Goal: Task Accomplishment & Management: Manage account settings

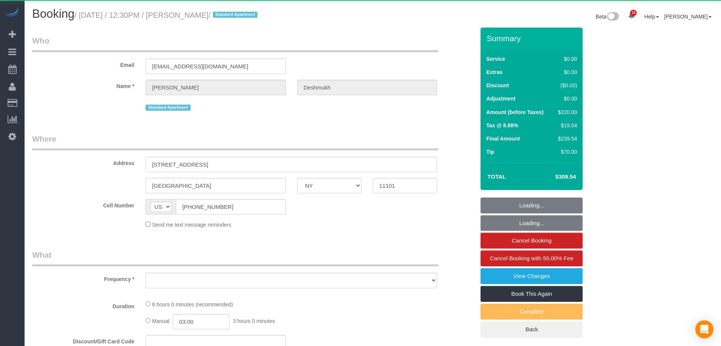
select select "NY"
select select "object:882"
select select "string:stripe-pm_1R1vrD4VGloSiKo7D9kUgxNx"
select select "2"
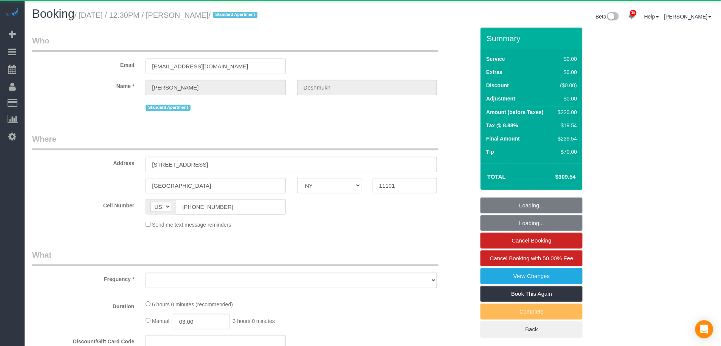
select select "number:59"
select select "number:73"
select select "number:15"
select select "number:6"
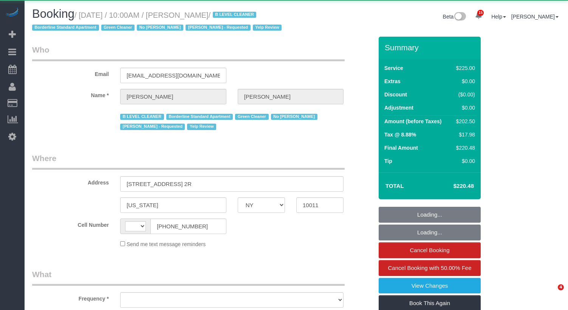
select select "NY"
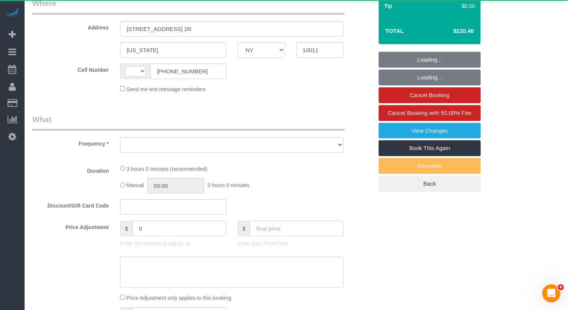
select select "string:US"
select select "object:779"
select select "180"
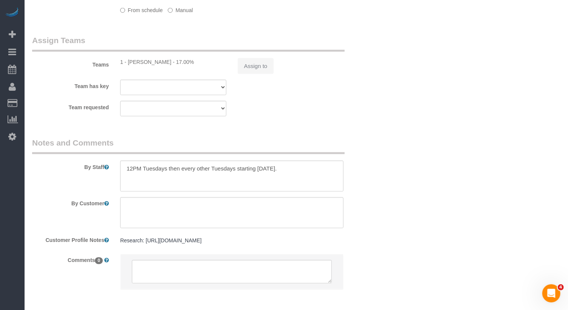
select select "object:1032"
select select "spot1"
select select "number:58"
select select "number:72"
select select "number:15"
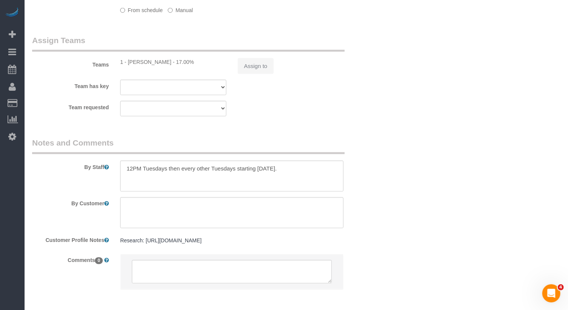
select select "number:5"
select select "number:21"
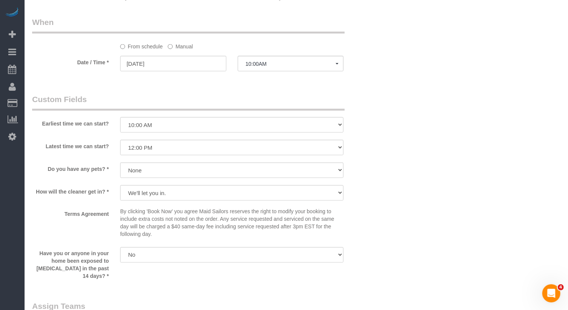
select select "string:stripe-pm_1JZ5044VGloSiKo7i4QiPjXD"
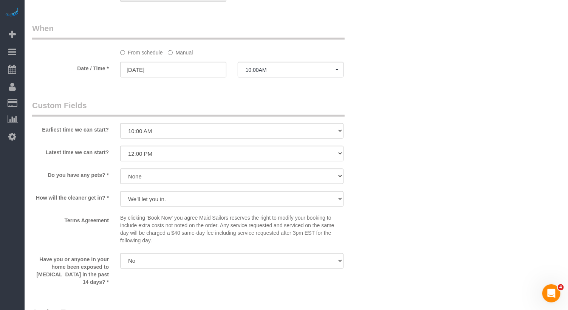
scroll to position [601, 0]
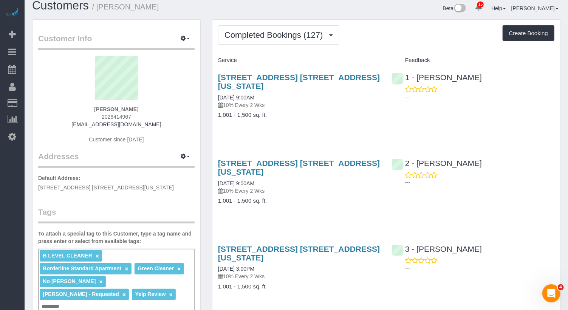
scroll to position [10, 0]
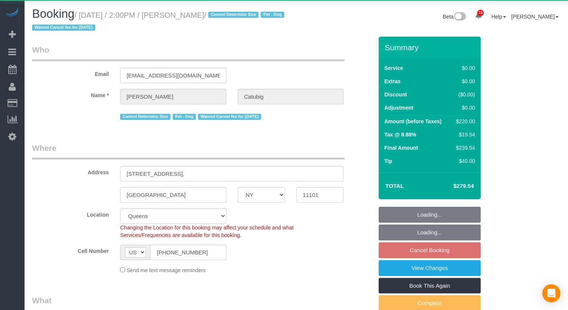
select select "NY"
select select "object:1058"
select select "2"
select select "spot7"
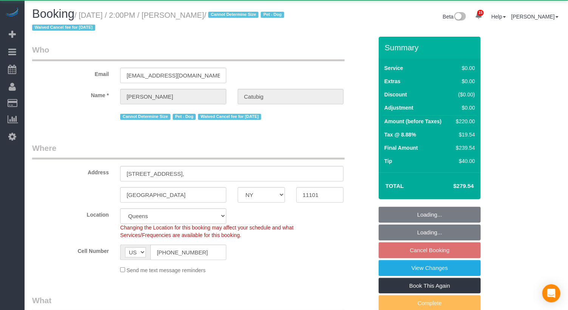
select select "number:56"
select select "number:79"
select select "number:13"
select select "number:6"
select select "string:stripe-pm_1RQ6JD4VGloSiKo7RgOZHVBj"
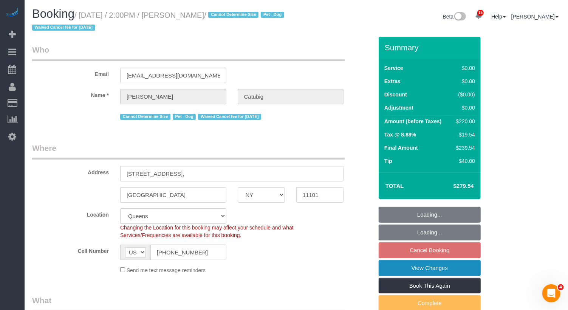
click at [421, 274] on link "View Changes" at bounding box center [430, 268] width 102 height 16
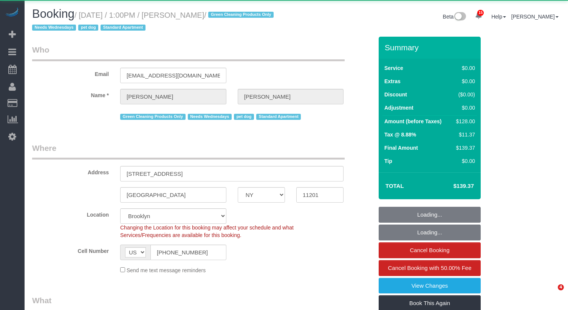
select select "NY"
select select "1"
select select "object:1066"
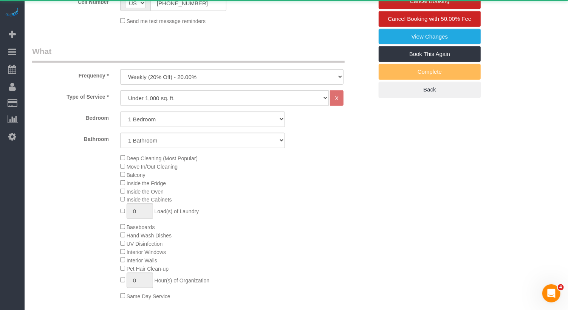
select select "string:stripe-pm_1RN3sH4VGloSiKo7cD90aCm4"
select select "1"
select select "spot1"
select select "number:57"
select select "number:74"
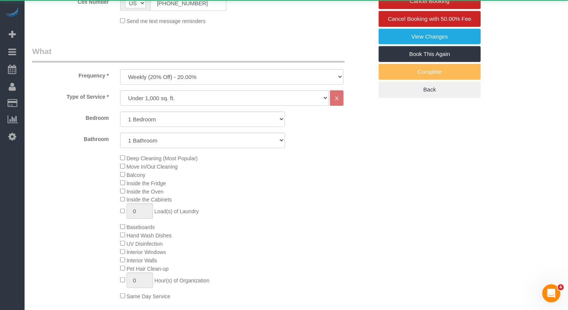
select select "number:13"
select select "number:7"
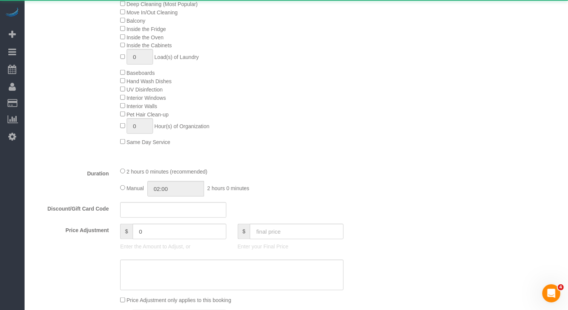
scroll to position [407, 0]
